Goal: Navigation & Orientation: Find specific page/section

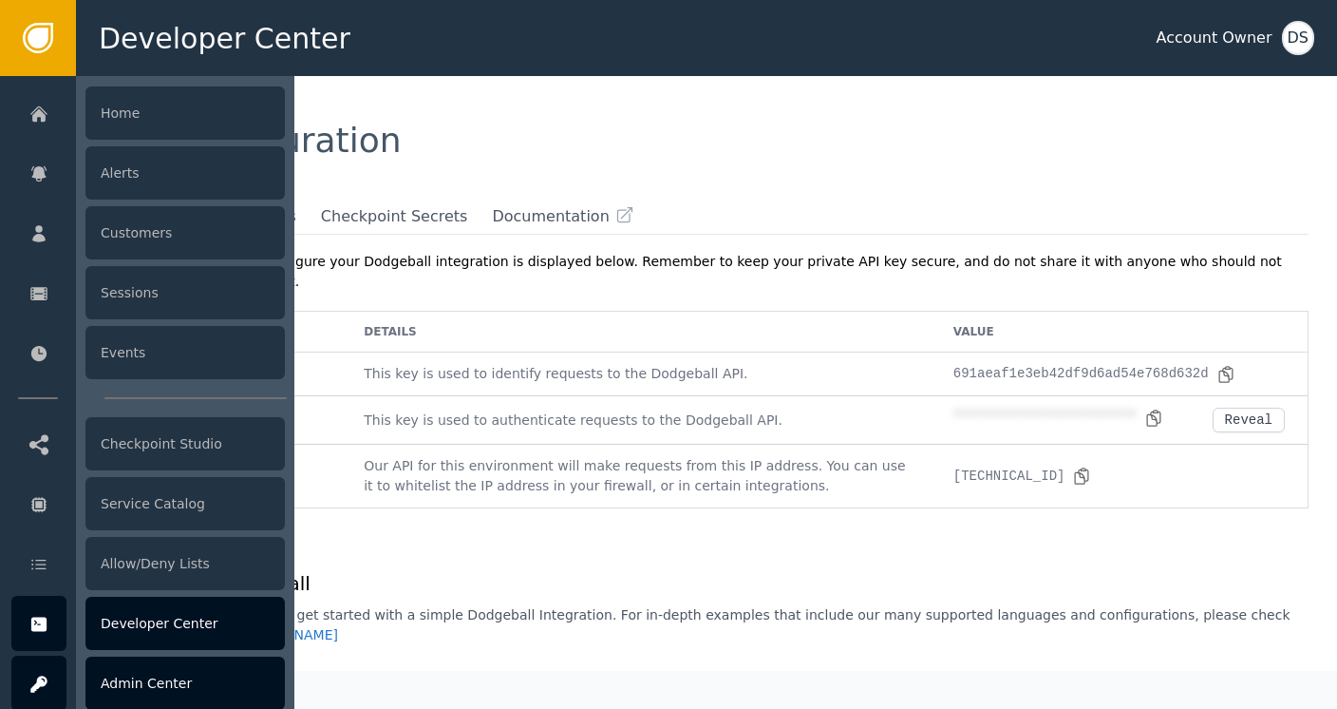
click at [53, 674] on div at bounding box center [38, 682] width 55 height 55
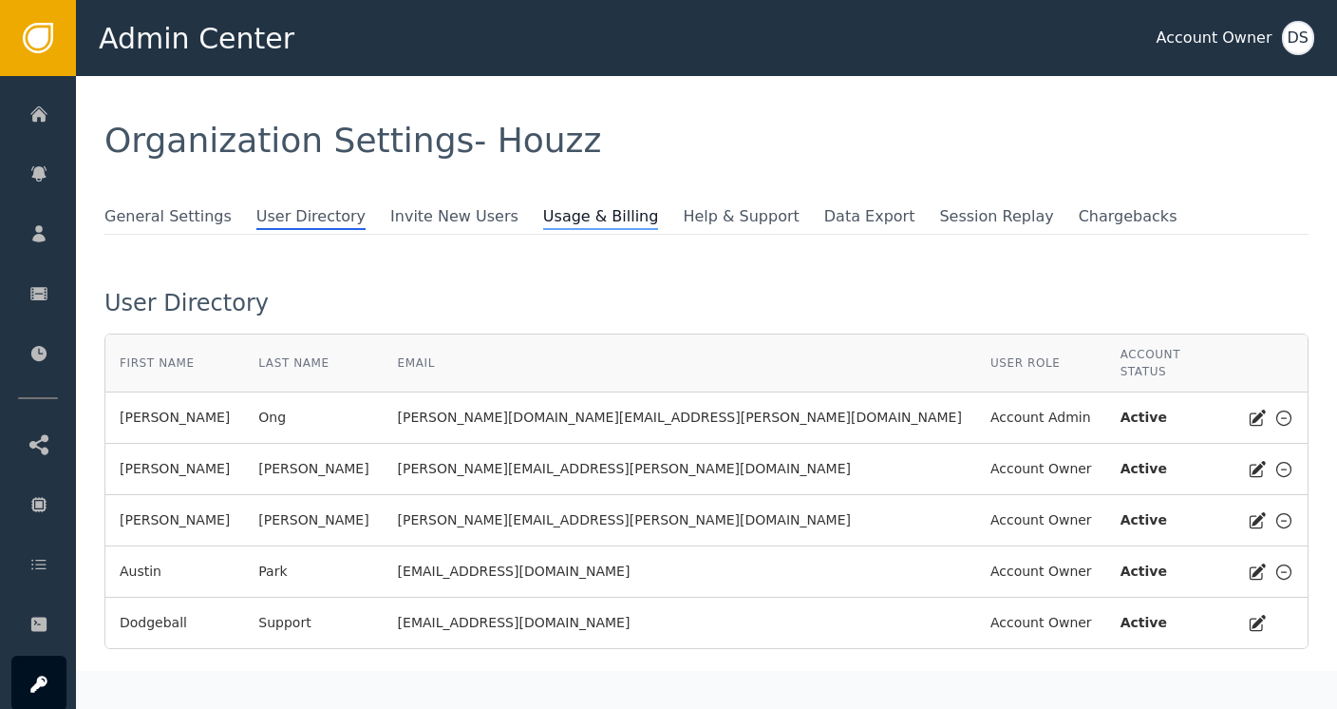
click at [543, 214] on span "Usage & Billing" at bounding box center [601, 217] width 116 height 25
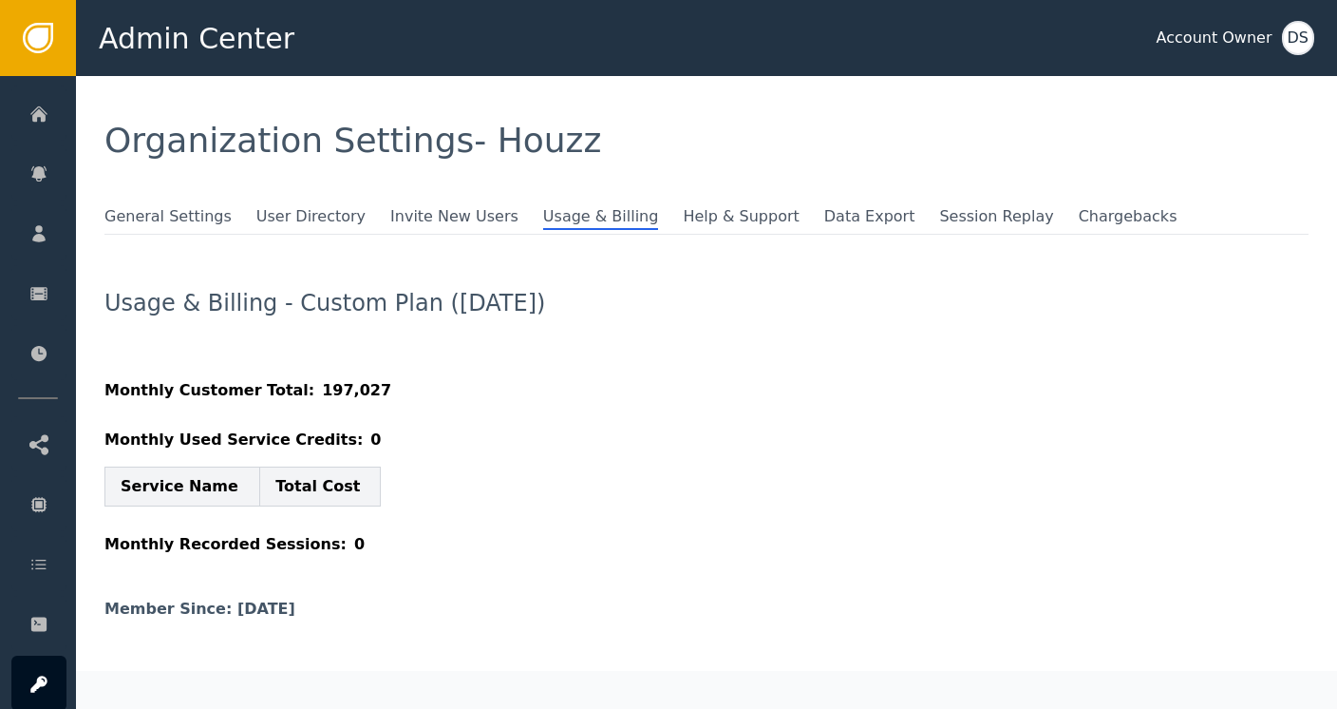
click at [765, 308] on div "Usage & Billing - Custom Plan (September 2025)" at bounding box center [706, 318] width 1204 height 53
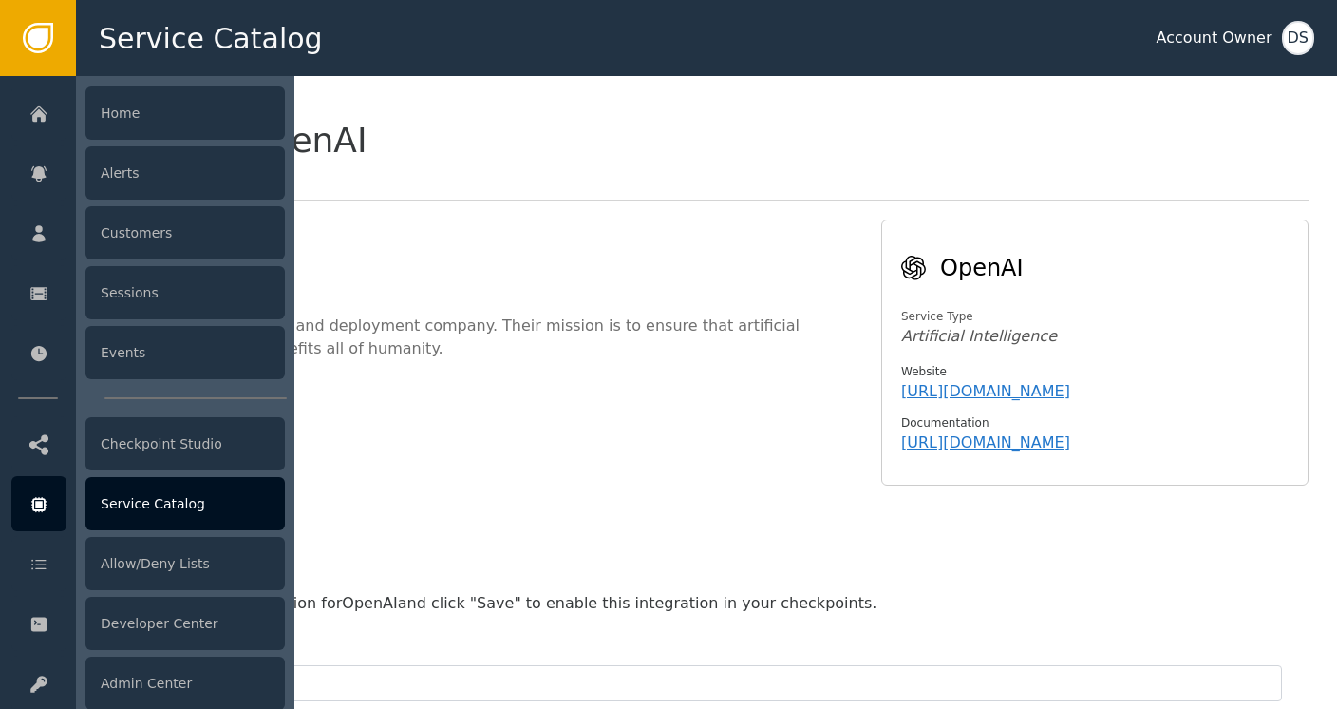
scroll to position [157, 0]
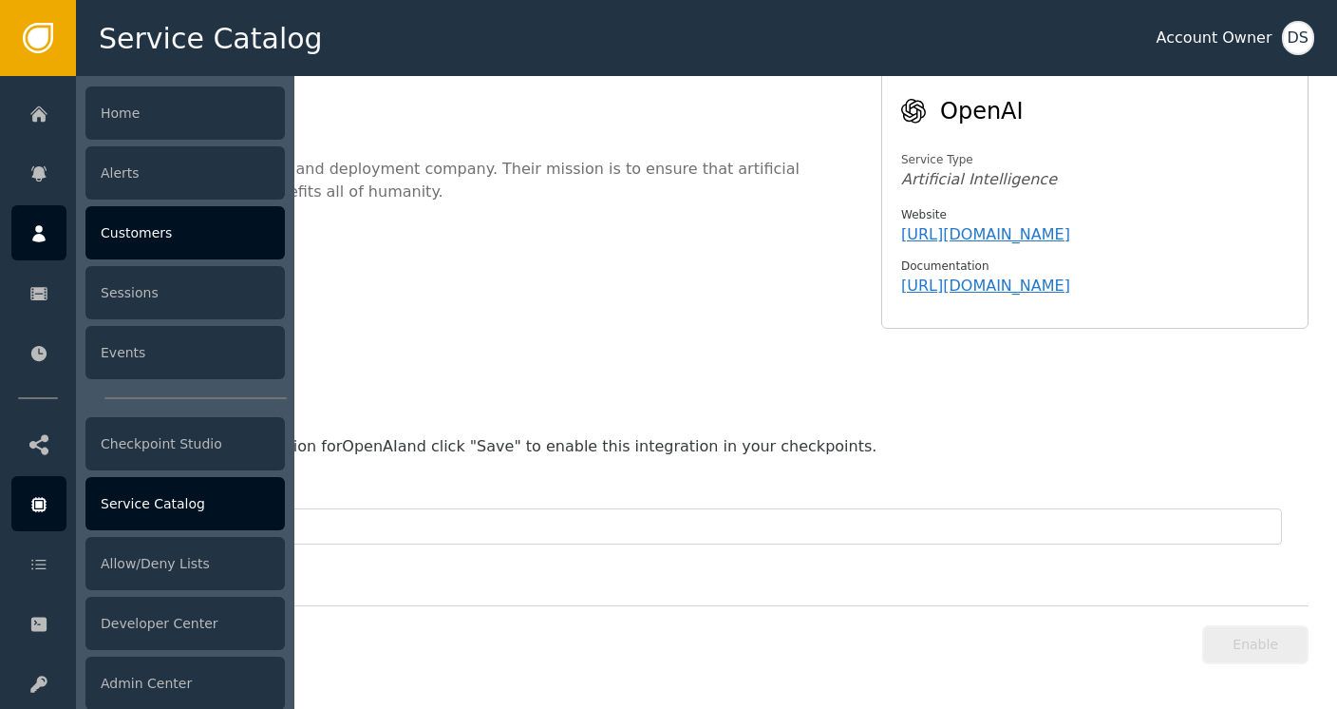
click at [119, 230] on div "Customers" at bounding box center [184, 232] width 199 height 53
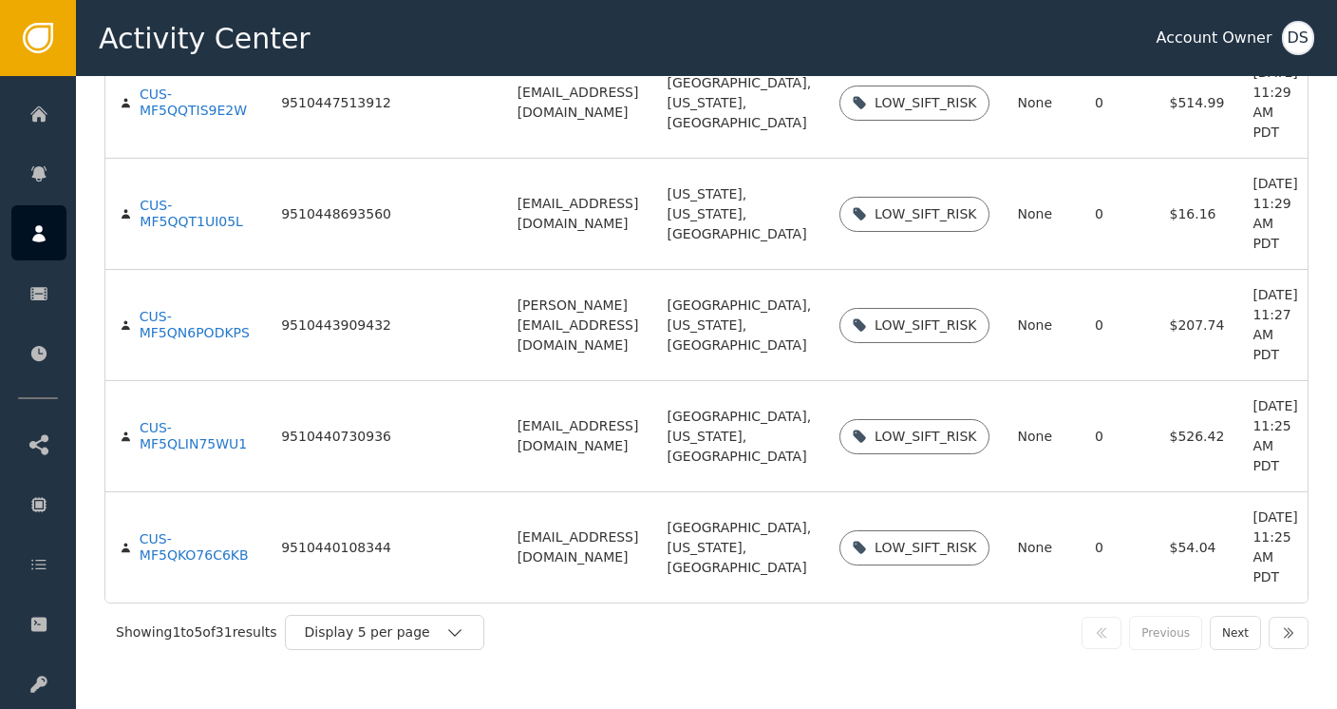
scroll to position [423, 0]
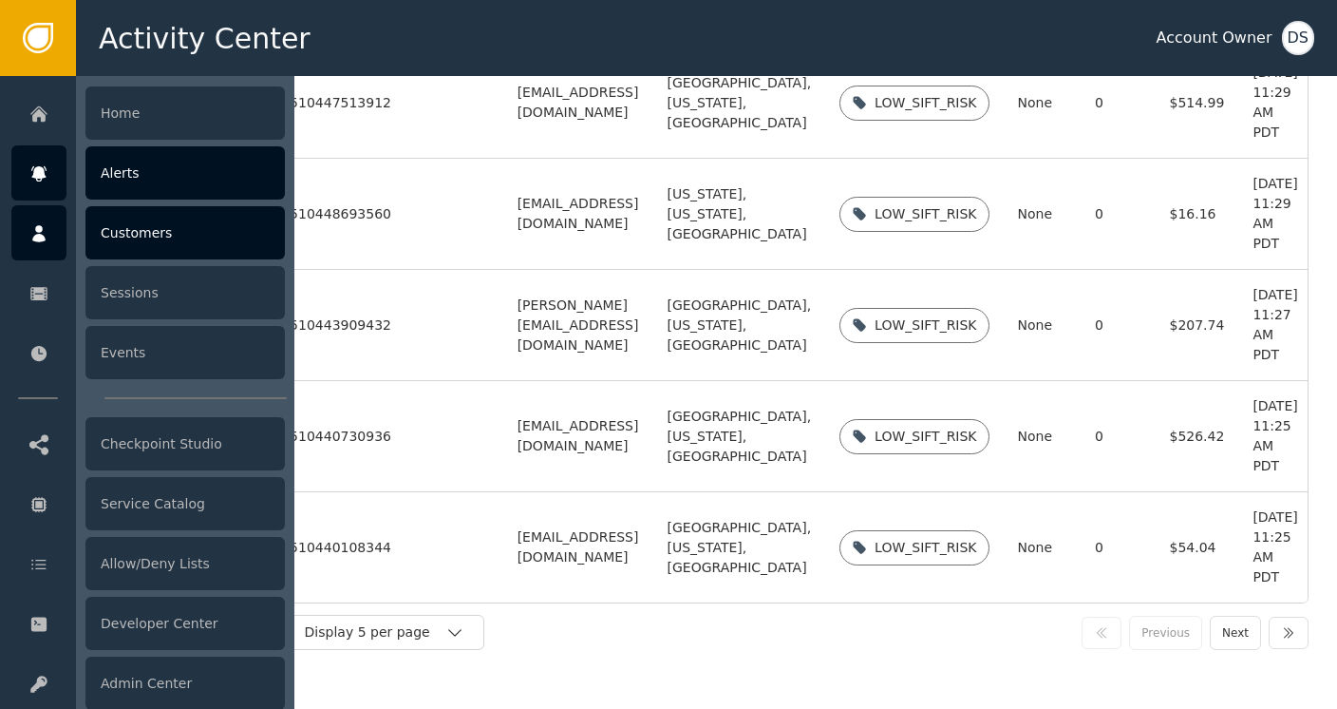
click at [42, 170] on icon at bounding box center [38, 173] width 14 height 15
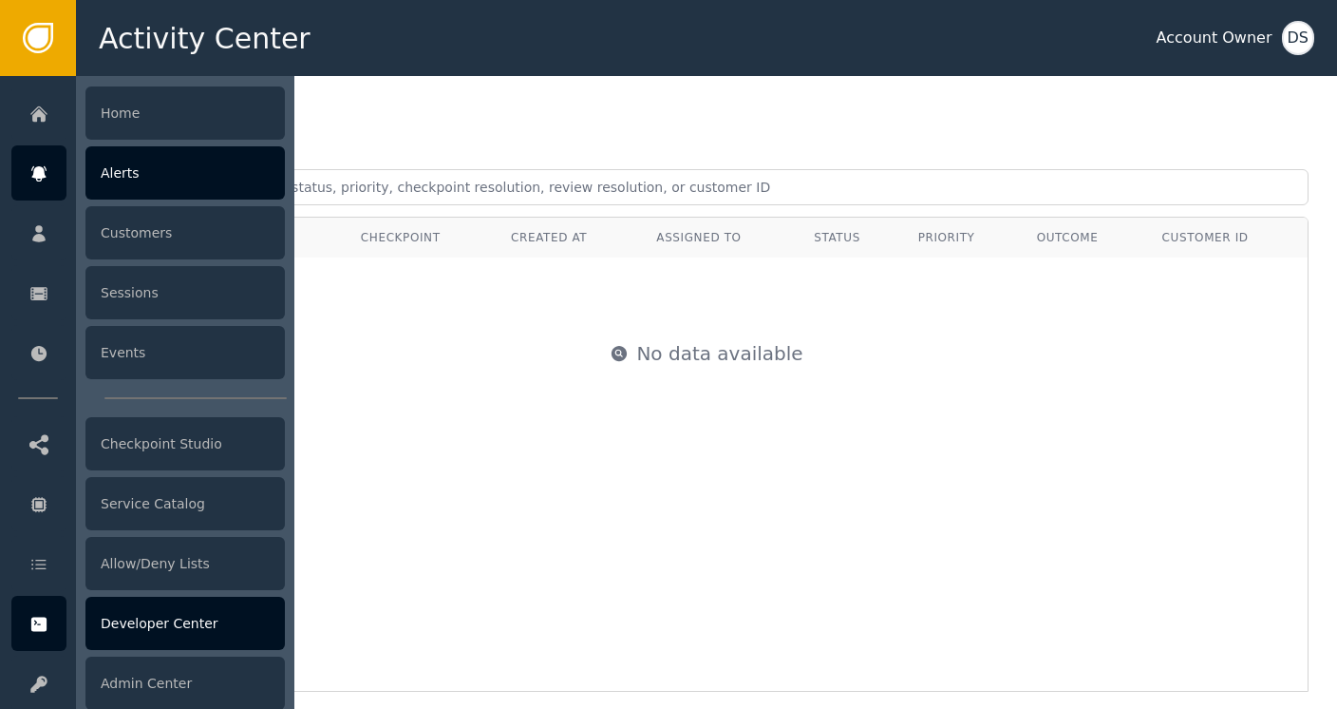
click at [157, 626] on div "Developer Center" at bounding box center [184, 623] width 199 height 53
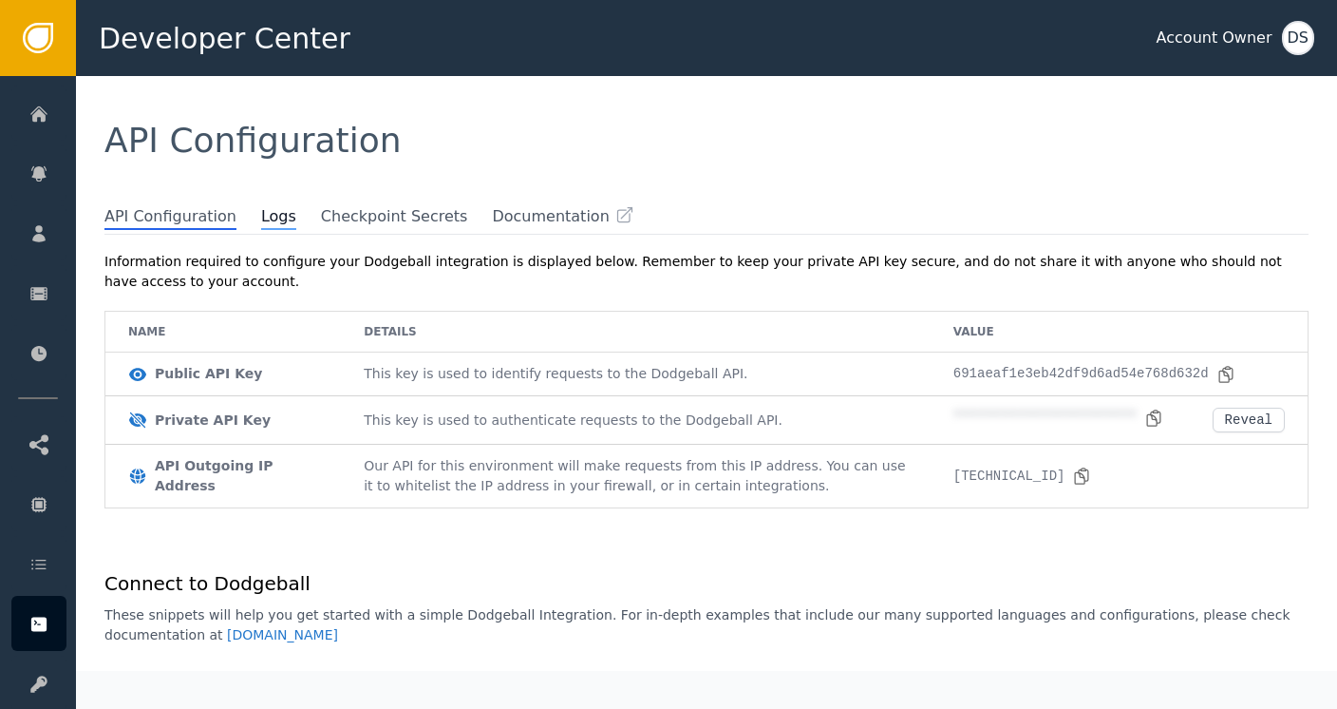
click at [261, 214] on span "Logs" at bounding box center [278, 217] width 35 height 25
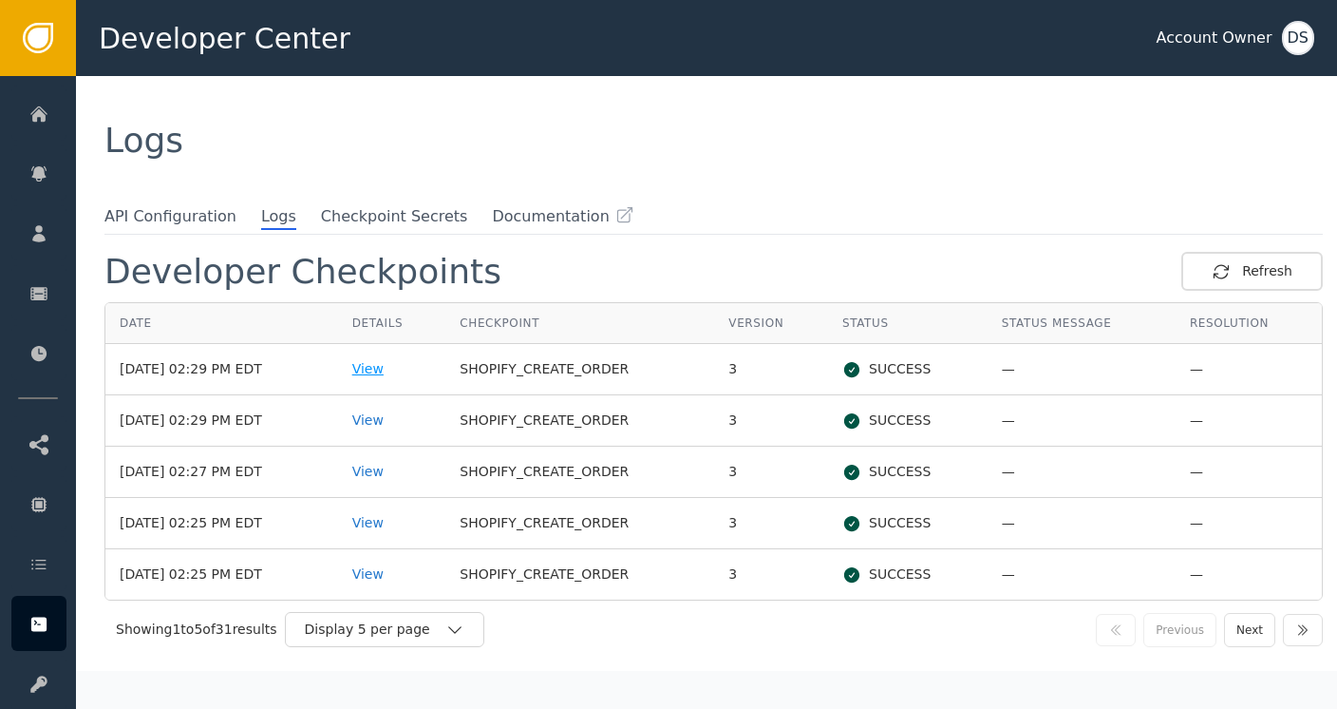
click at [392, 364] on div "View" at bounding box center [392, 369] width 80 height 20
